Goal: Task Accomplishment & Management: Use online tool/utility

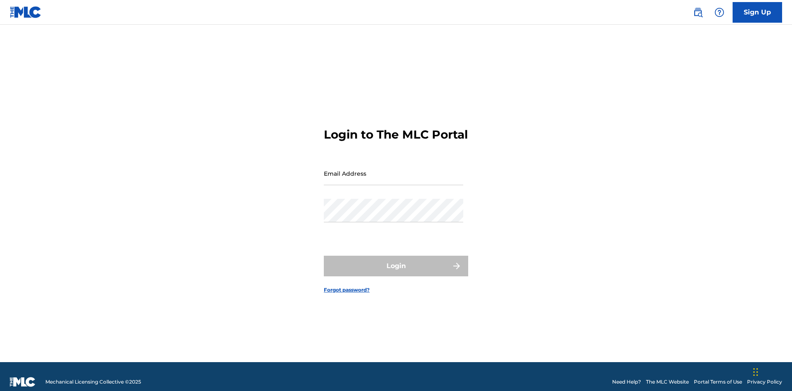
scroll to position [11, 0]
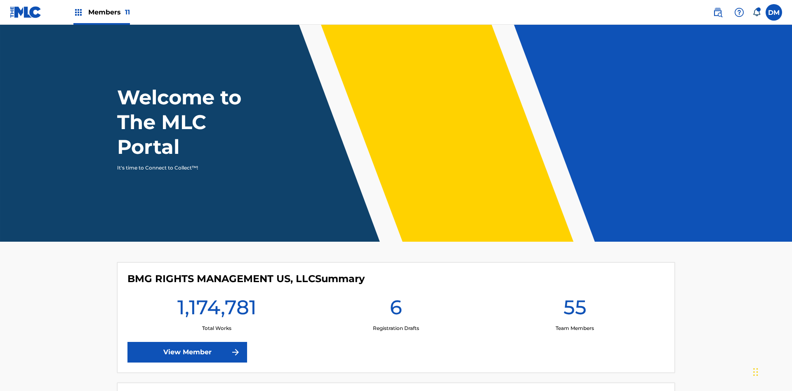
click at [101, 12] on span "Members 11" at bounding box center [109, 11] width 42 height 9
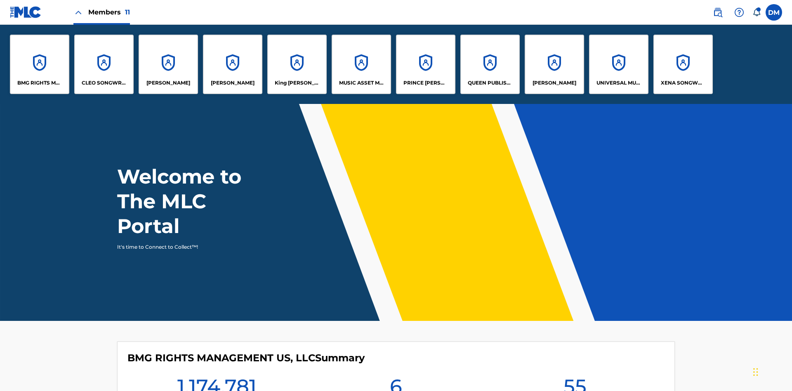
click at [618, 83] on p "UNIVERSAL MUSIC PUB GROUP" at bounding box center [618, 82] width 45 height 7
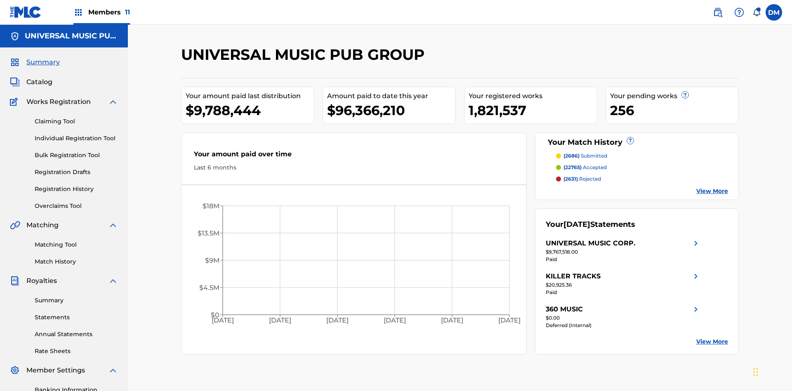
click at [76, 134] on link "Individual Registration Tool" at bounding box center [76, 138] width 83 height 9
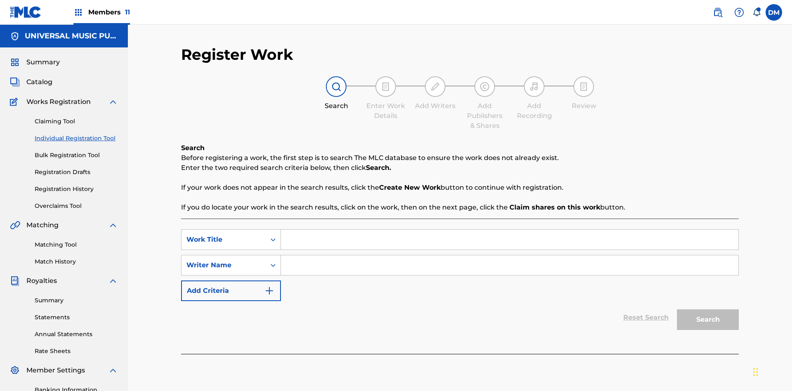
click at [509, 230] on input "Search Form" at bounding box center [509, 240] width 457 height 20
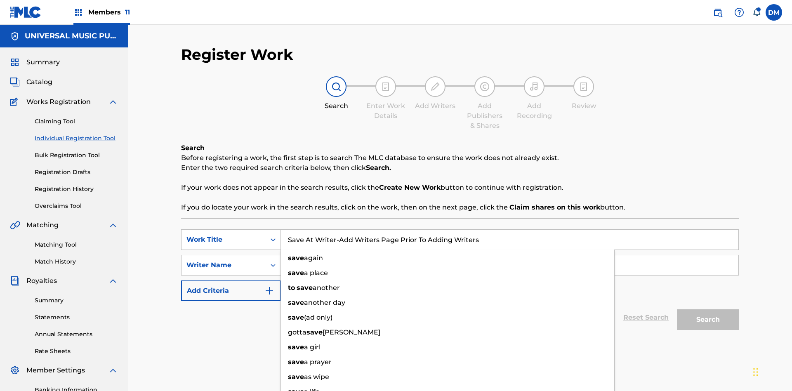
type input "Save At Writer-Add Writers Page Prior To Adding Writers"
click at [509, 255] on input "Search Form" at bounding box center [509, 265] width 457 height 20
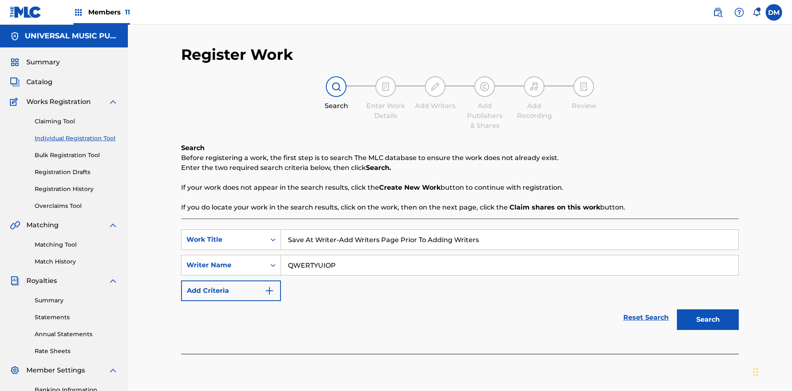
type input "QWERTYUIOP"
click at [708, 309] on button "Search" at bounding box center [708, 319] width 62 height 21
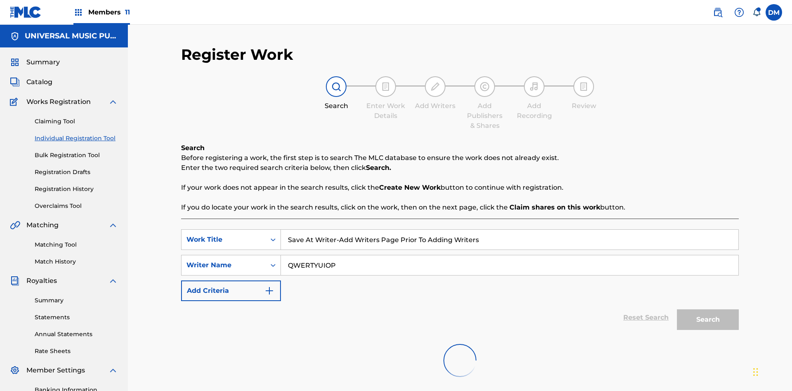
scroll to position [120, 0]
